Goal: Use online tool/utility: Use online tool/utility

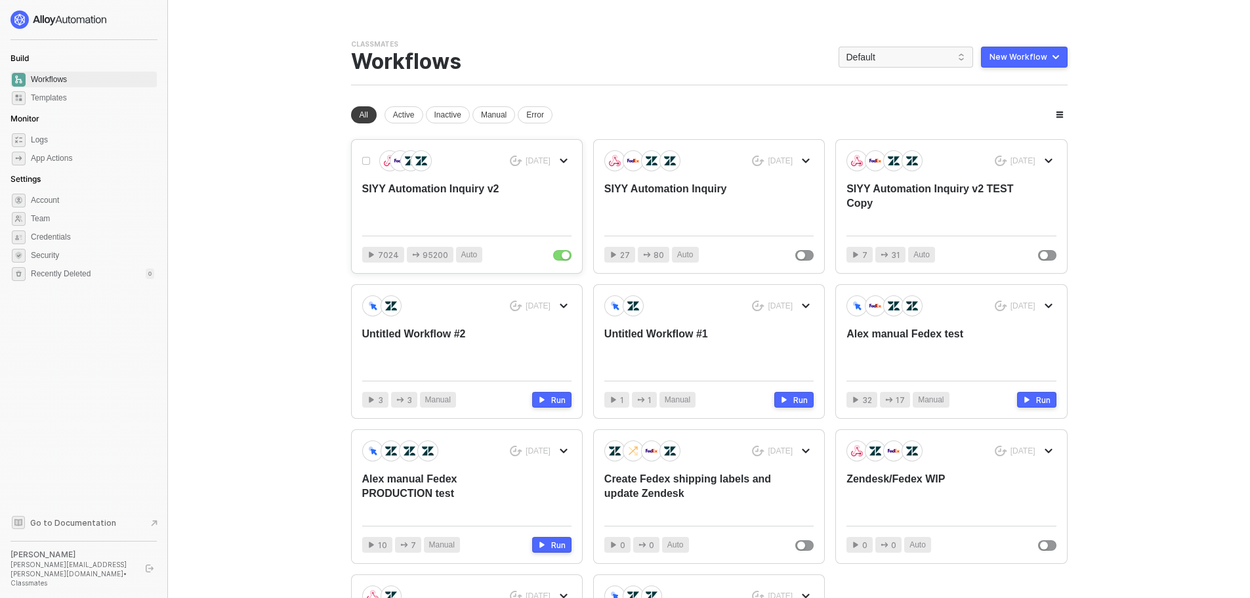
click at [441, 192] on div "SIYY Automation Inquiry v2" at bounding box center [445, 203] width 167 height 43
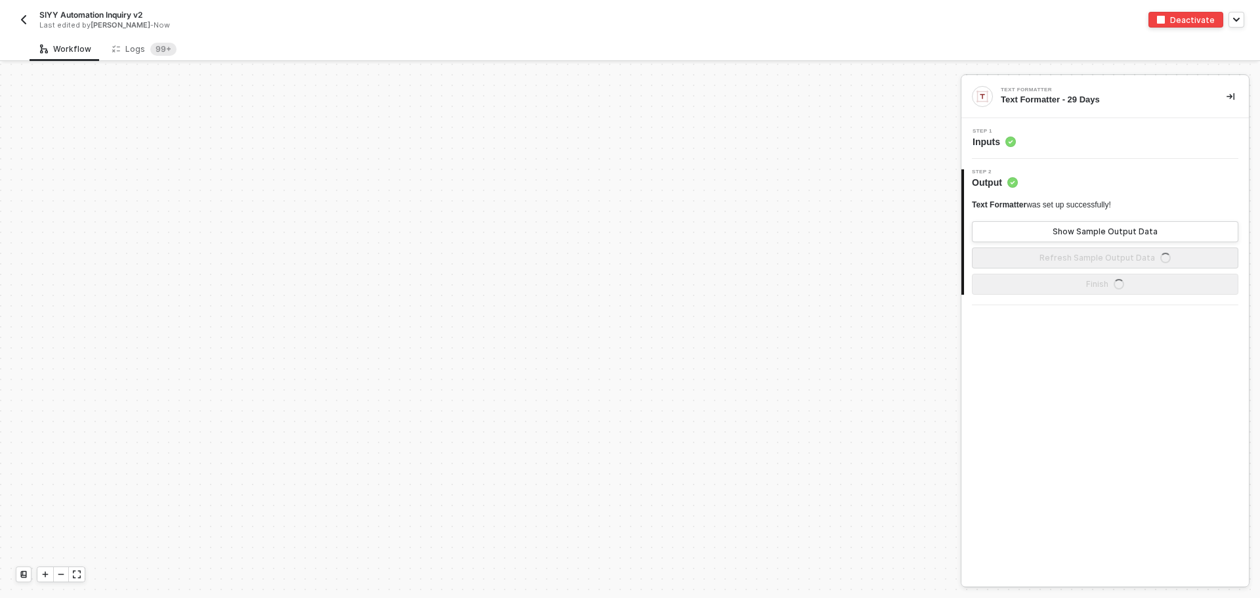
scroll to position [396, 0]
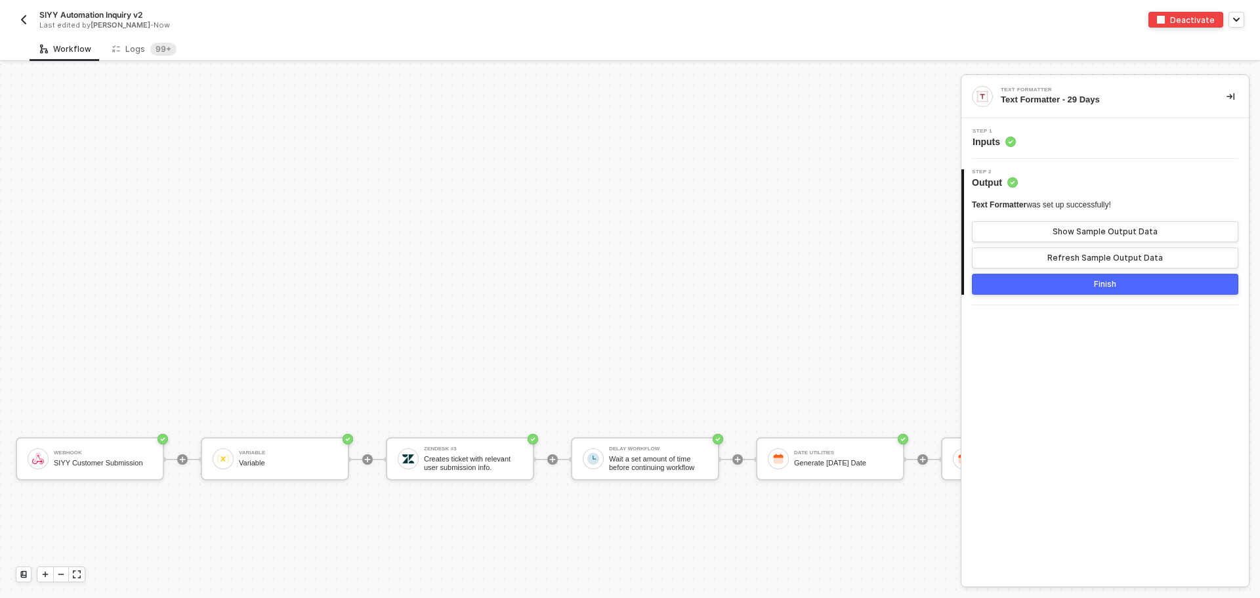
click at [23, 19] on img "button" at bounding box center [23, 19] width 11 height 11
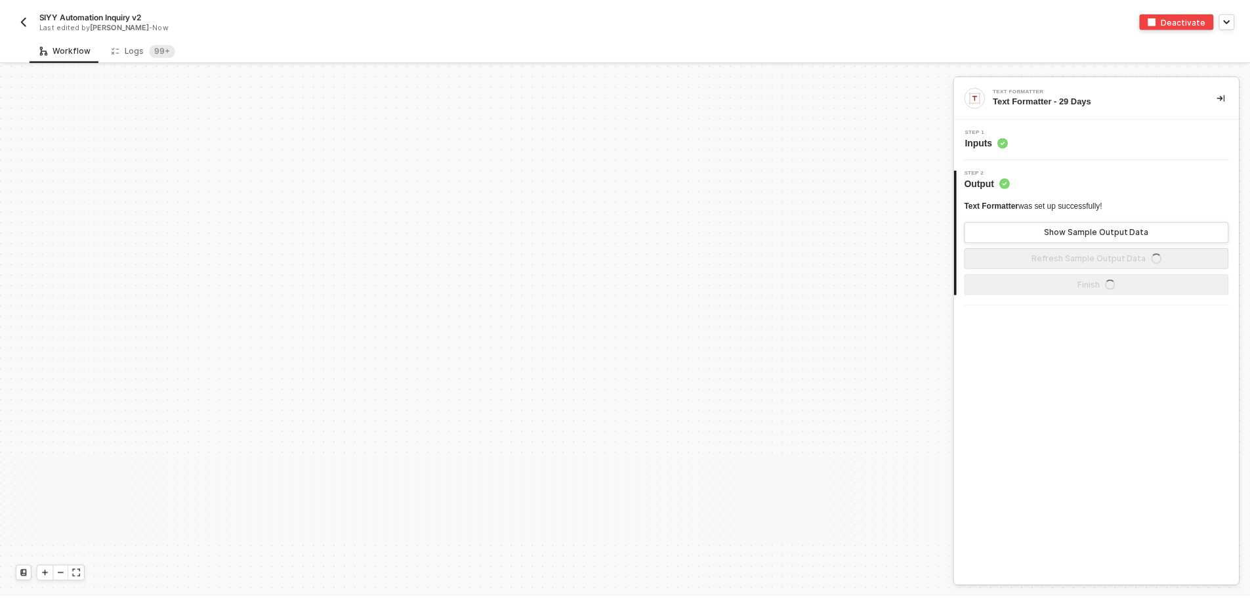
scroll to position [396, 0]
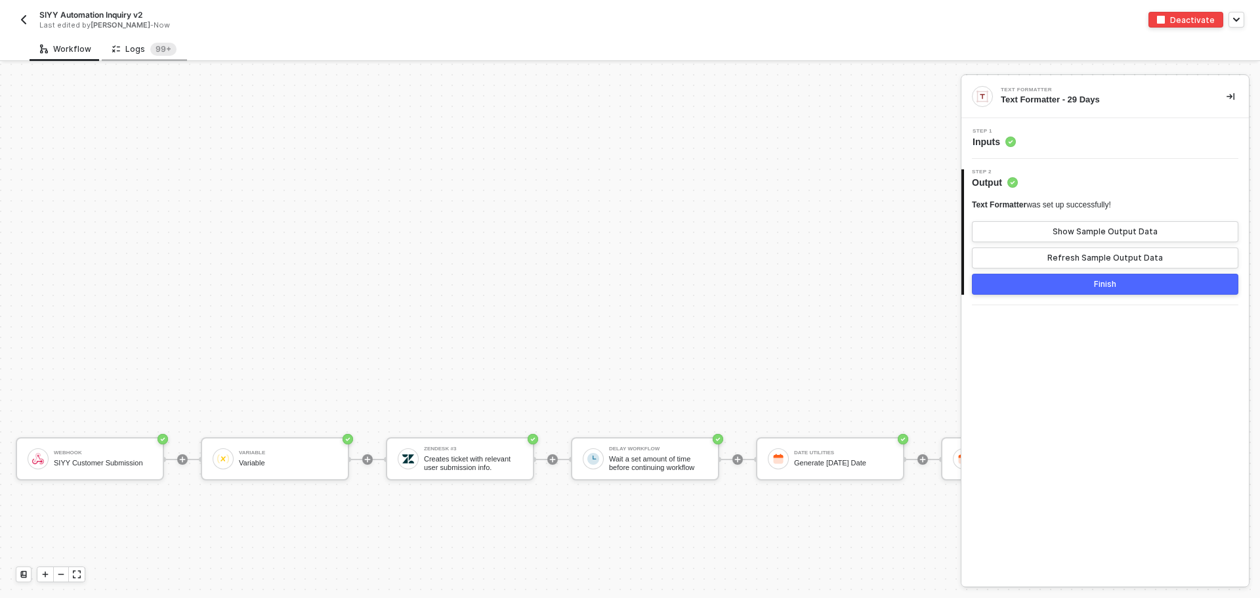
click at [127, 45] on div "Logs 99+" at bounding box center [144, 49] width 64 height 13
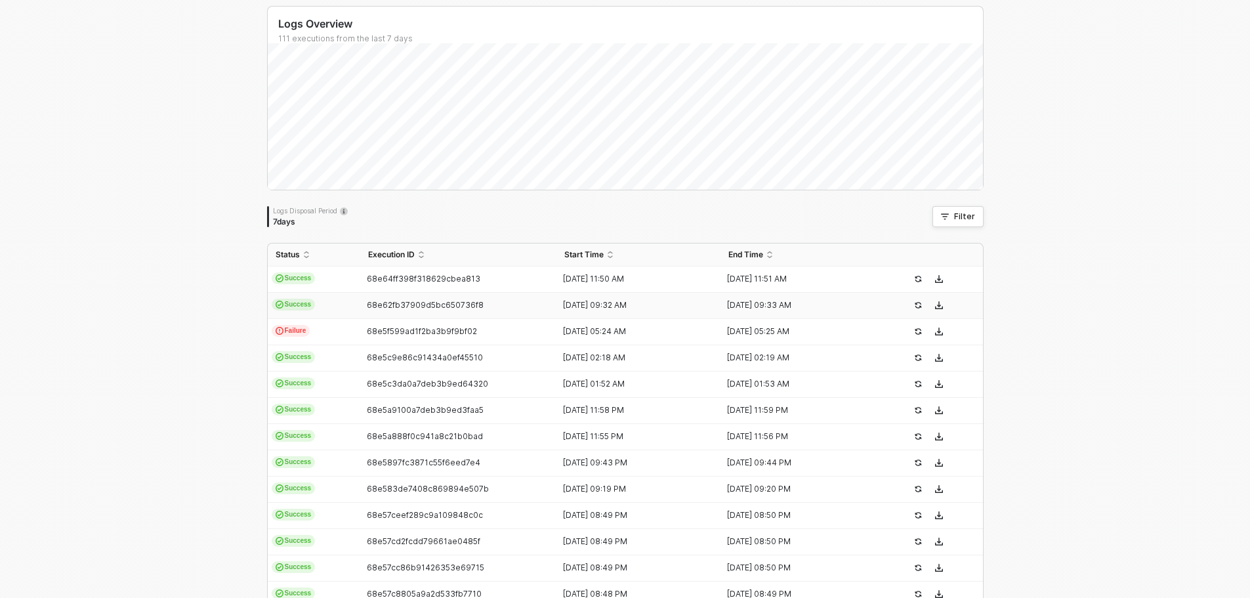
scroll to position [0, 0]
